Goal: Navigation & Orientation: Find specific page/section

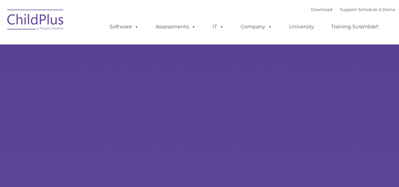
select select "MEDIUM"
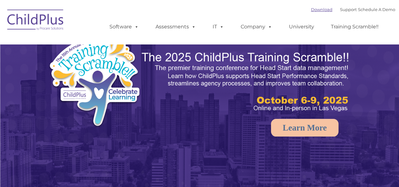
click at [317, 11] on link "Download" at bounding box center [321, 9] width 21 height 5
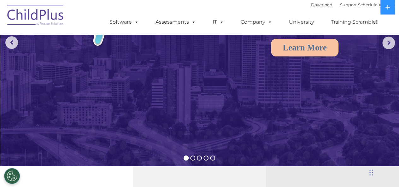
scroll to position [80, 0]
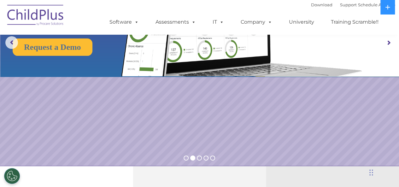
click at [388, 45] on rs-arrow at bounding box center [388, 43] width 13 height 13
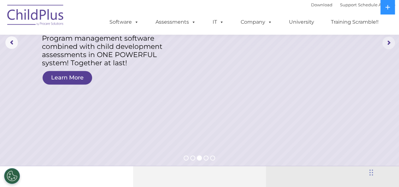
click at [388, 46] on rs-arrow at bounding box center [388, 43] width 13 height 13
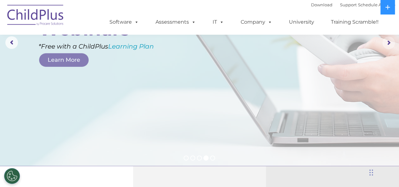
click at [388, 46] on rs-arrow at bounding box center [388, 43] width 13 height 13
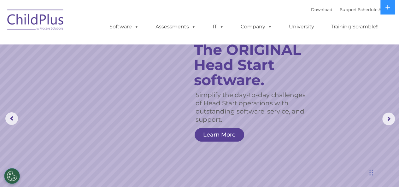
scroll to position [0, 0]
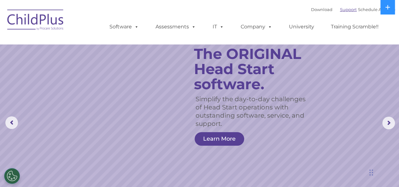
click at [340, 9] on link "Support" at bounding box center [348, 9] width 17 height 5
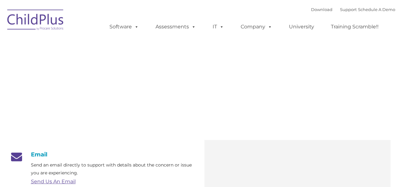
type input ""
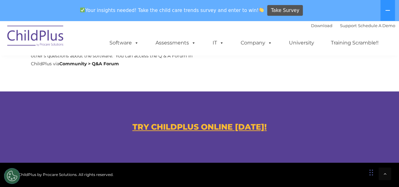
scroll to position [338, 0]
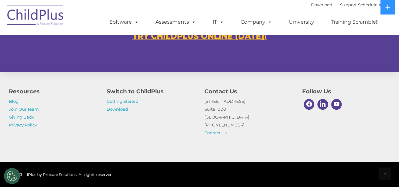
scroll to position [360, 0]
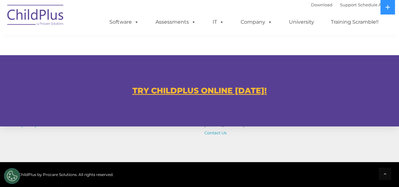
click at [162, 86] on u "TRY CHILDPLUS ONLINE TODAY!" at bounding box center [199, 90] width 134 height 9
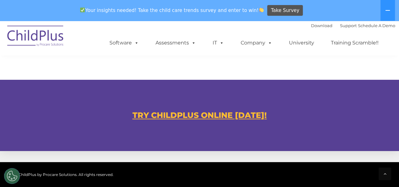
scroll to position [354, 0]
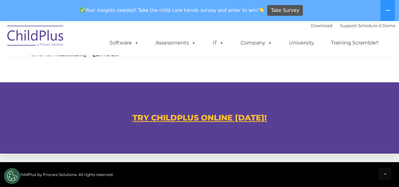
click at [152, 121] on u "TRY CHILDPLUS ONLINE [DATE]!" at bounding box center [199, 117] width 134 height 9
